Goal: Task Accomplishment & Management: Manage account settings

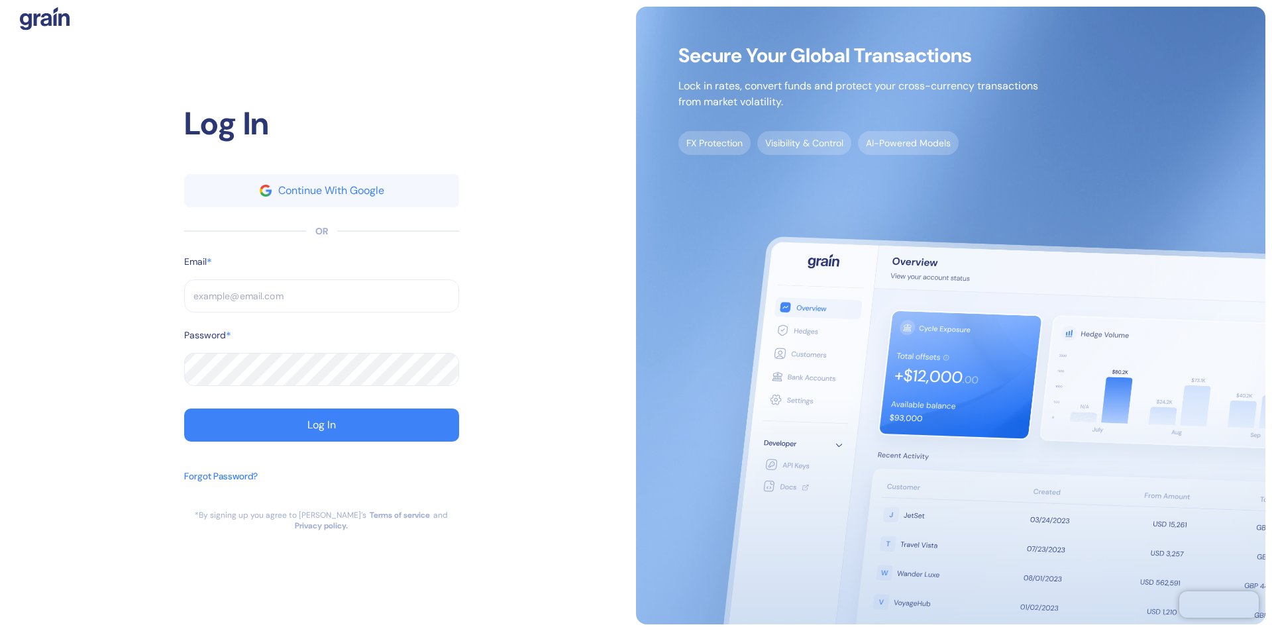
click at [321, 301] on input "text" at bounding box center [321, 296] width 275 height 33
type input "s"
type input "su"
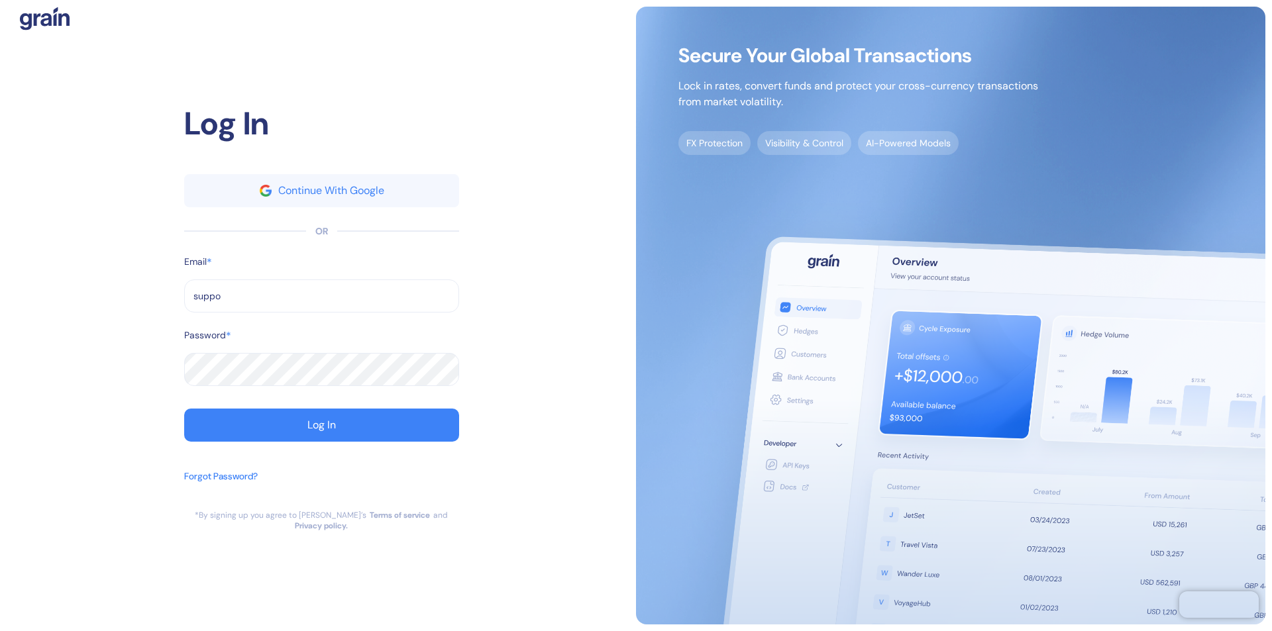
type input "suppor"
type input "[EMAIL_ADDRESS][DOMAIN_NAME]"
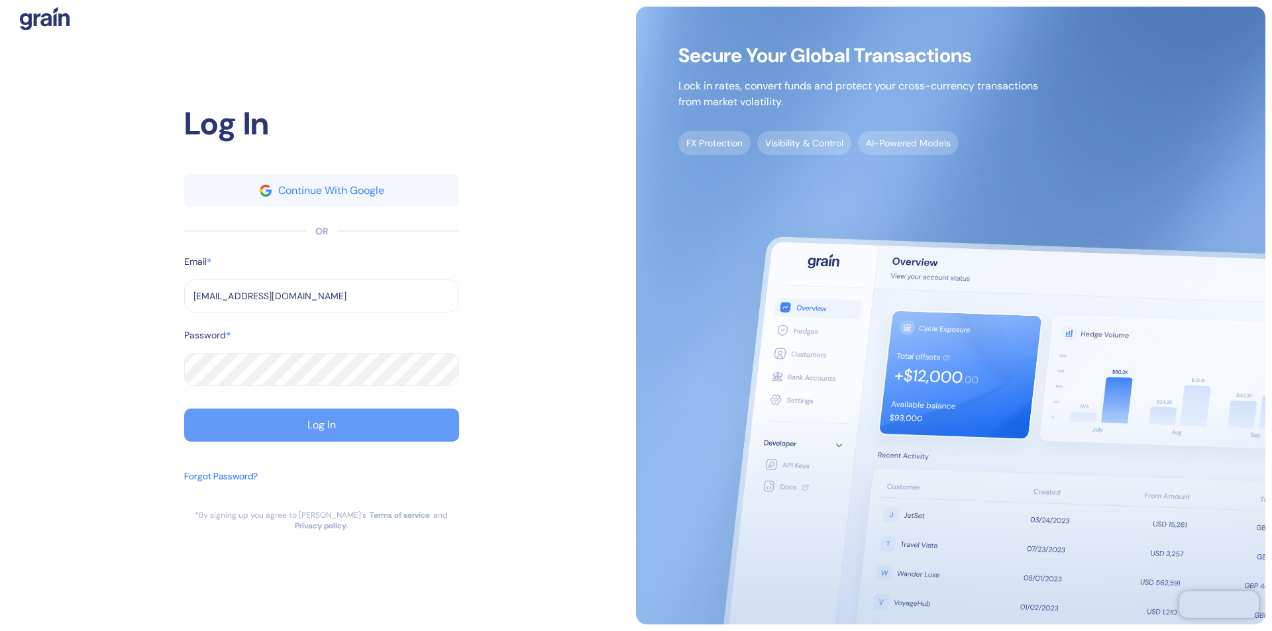
click at [321, 431] on div "Log In" at bounding box center [321, 425] width 28 height 11
